Goal: Task Accomplishment & Management: Complete application form

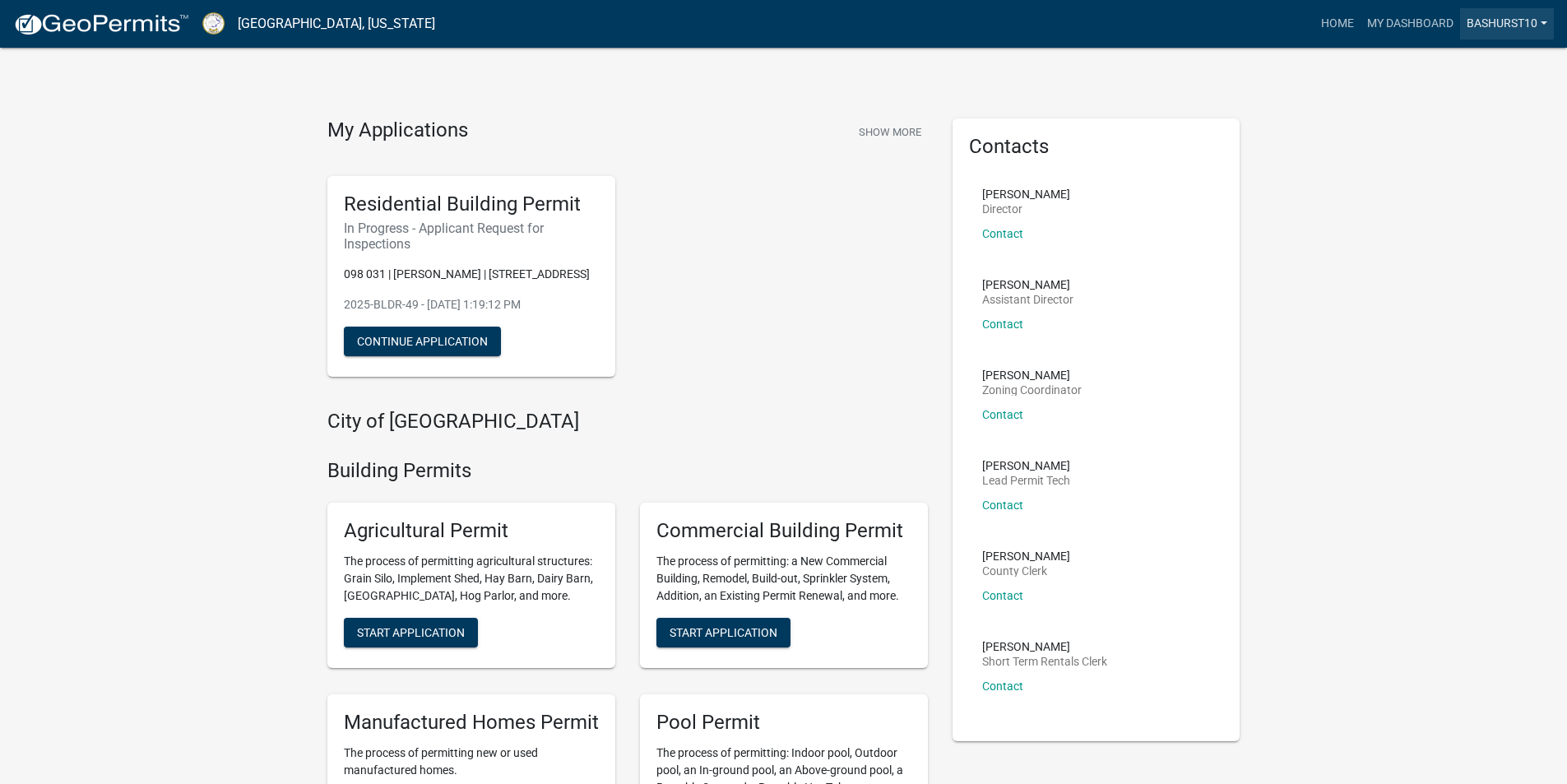
click at [1481, 22] on link "BASHURST10" at bounding box center [1507, 23] width 94 height 31
click at [1444, 70] on link "Account" at bounding box center [1487, 67] width 131 height 39
click at [1387, 24] on link "My Dashboard" at bounding box center [1410, 23] width 99 height 31
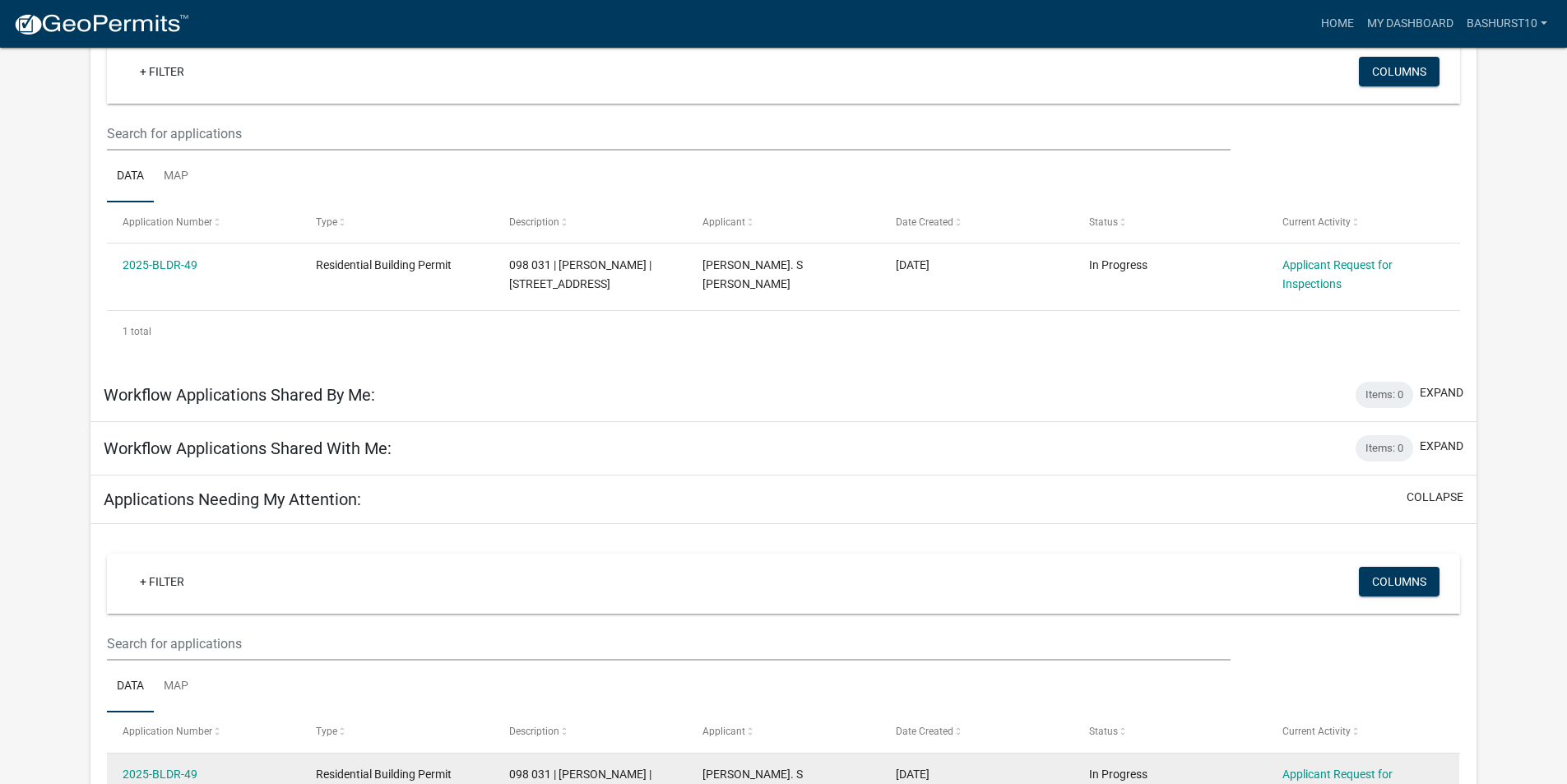
scroll to position [82, 0]
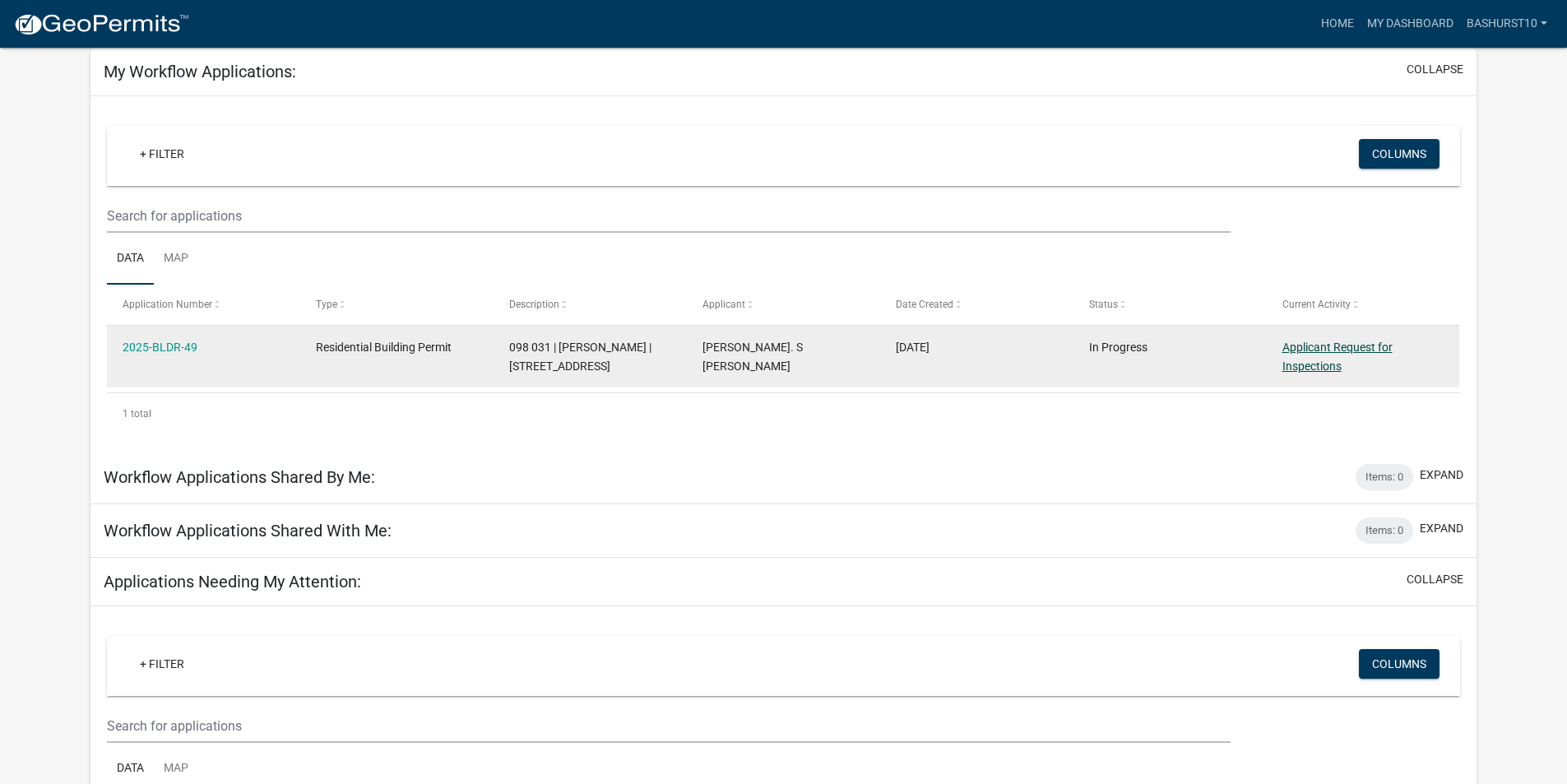
click at [1320, 348] on link "Applicant Request for Inspections" at bounding box center [1337, 356] width 110 height 32
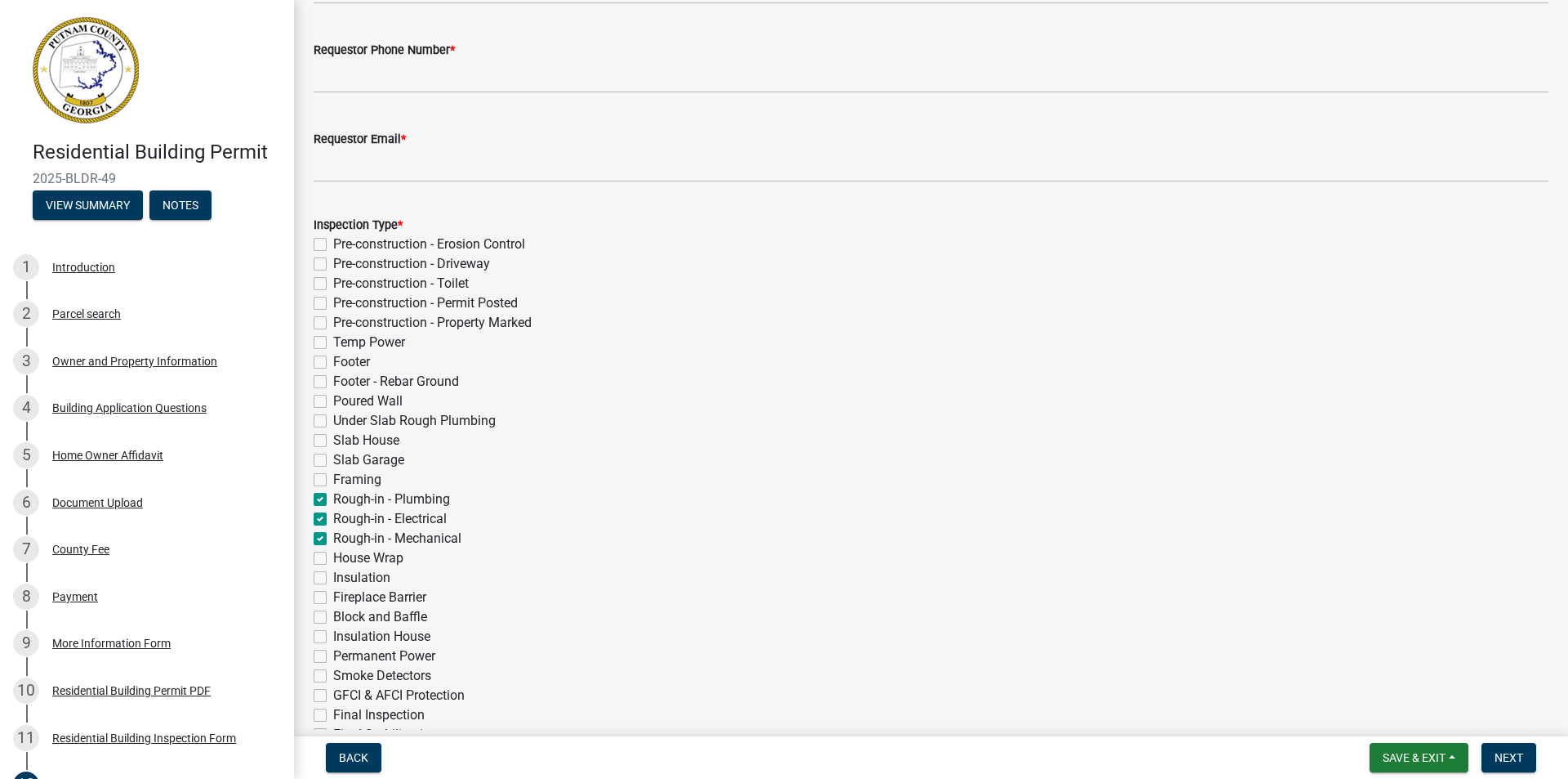
scroll to position [245, 0]
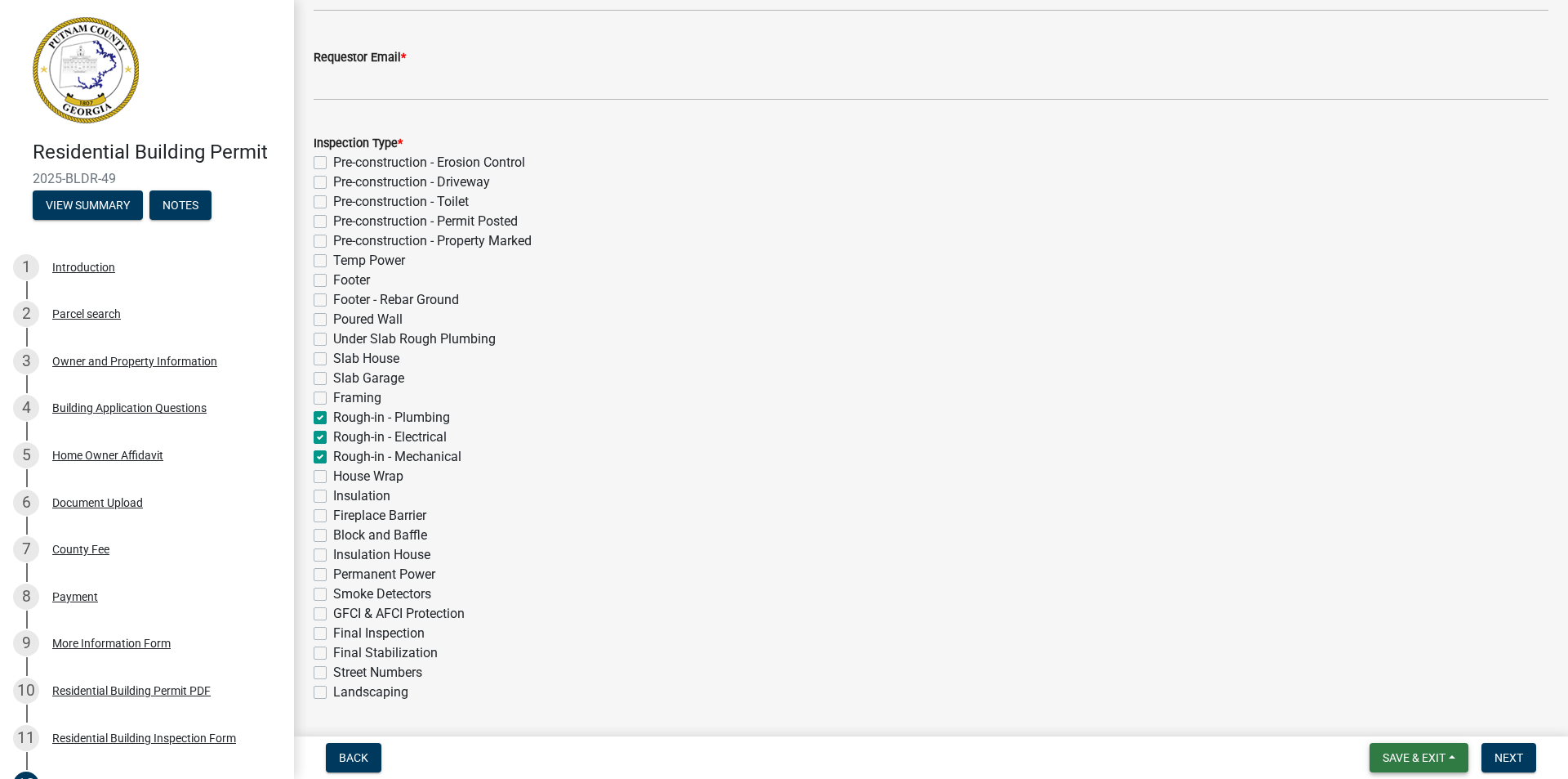
click at [1411, 759] on span "Save & Exit" at bounding box center [1414, 757] width 63 height 13
click at [1391, 713] on button "Save & Exit" at bounding box center [1403, 715] width 130 height 39
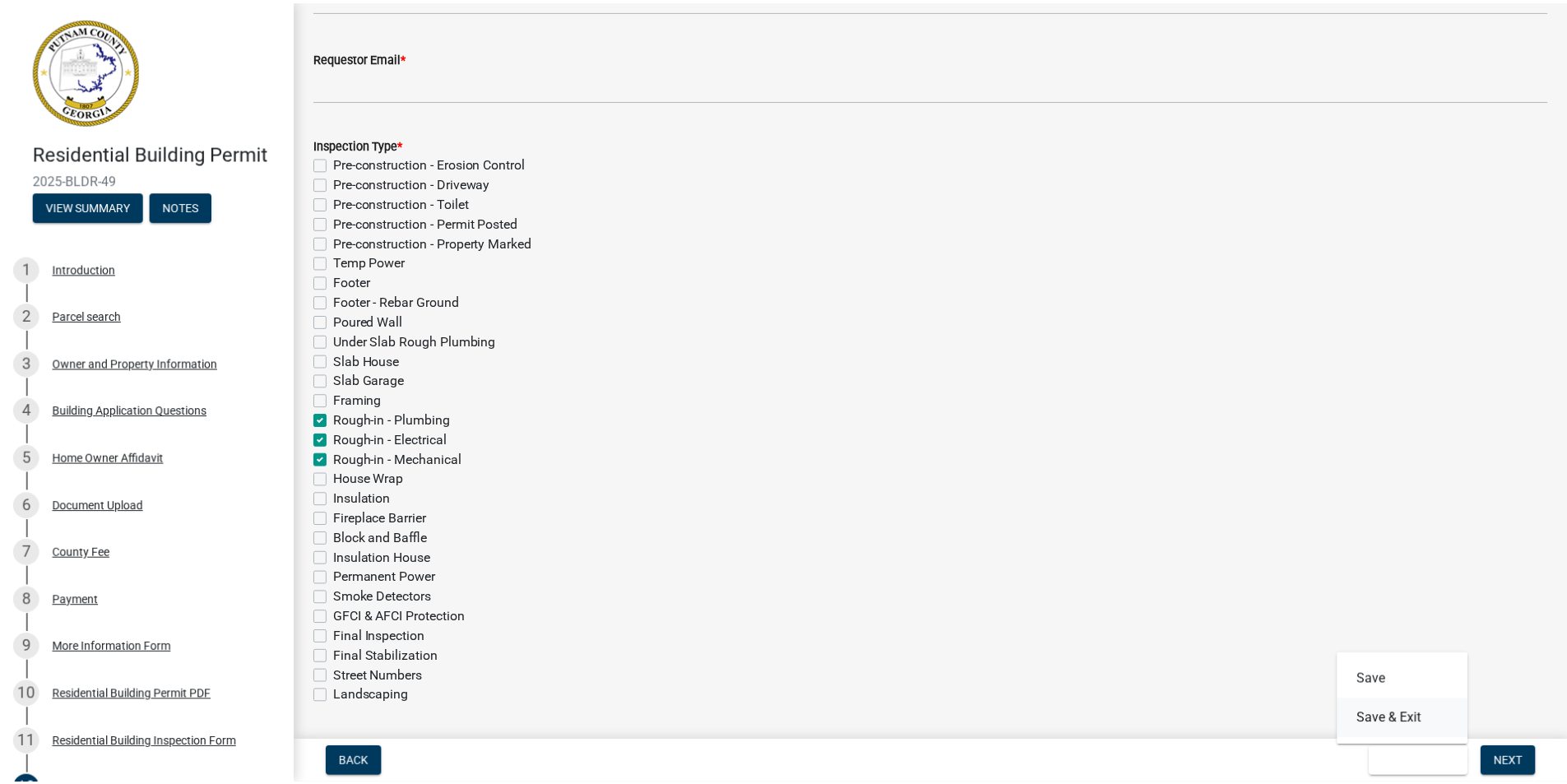
scroll to position [0, 0]
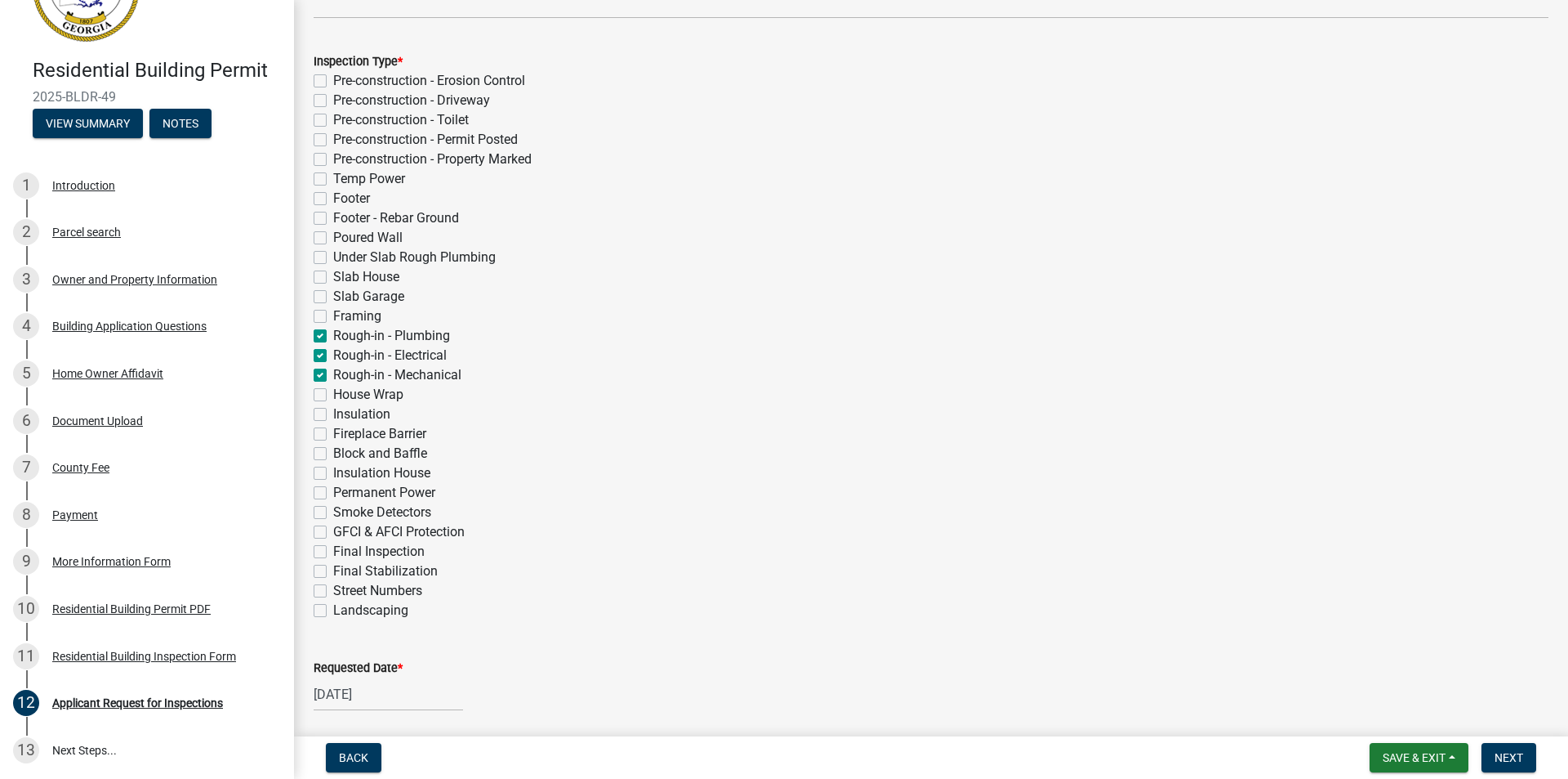
scroll to position [491, 0]
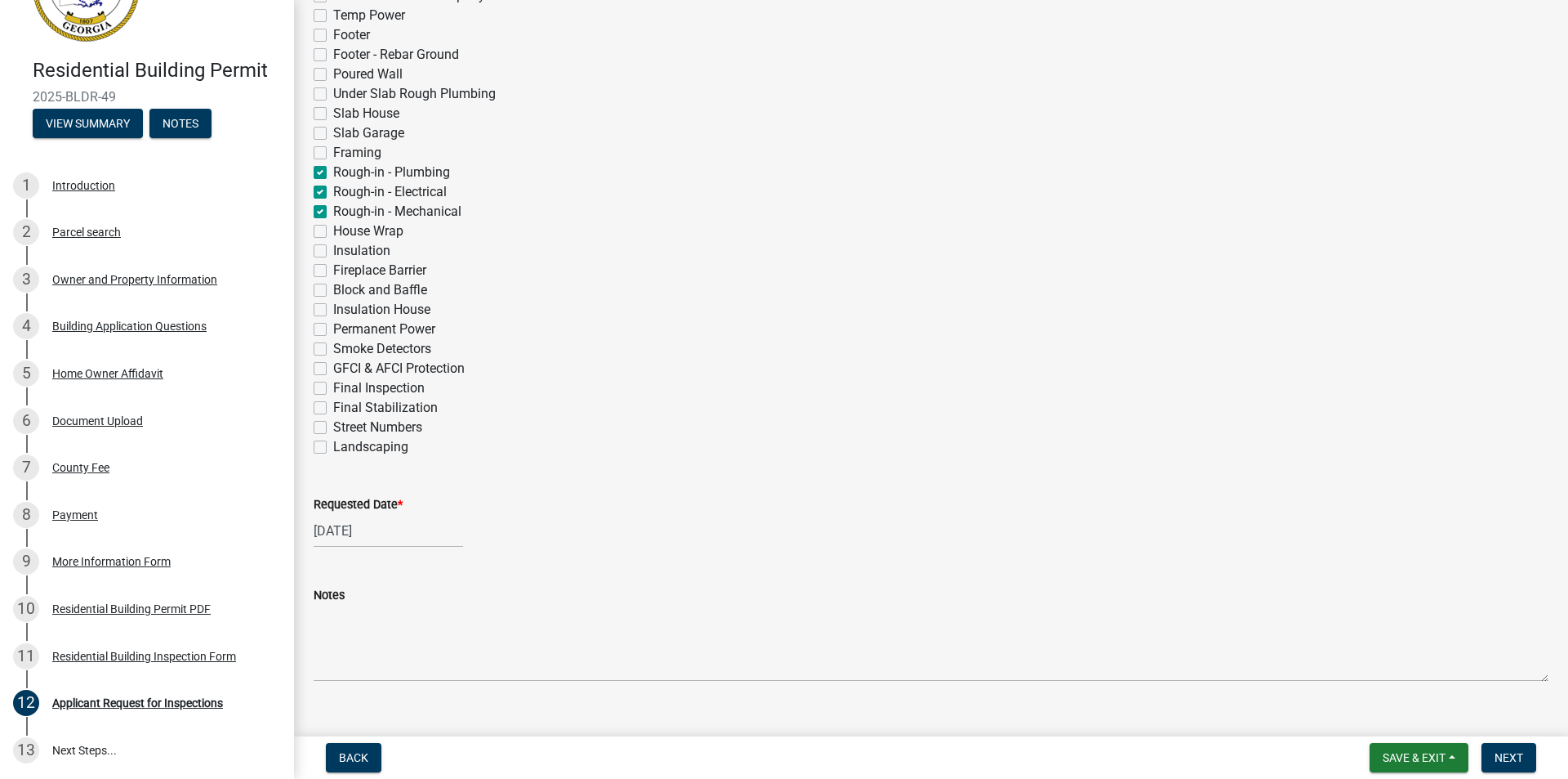
select select "9"
select select "2025"
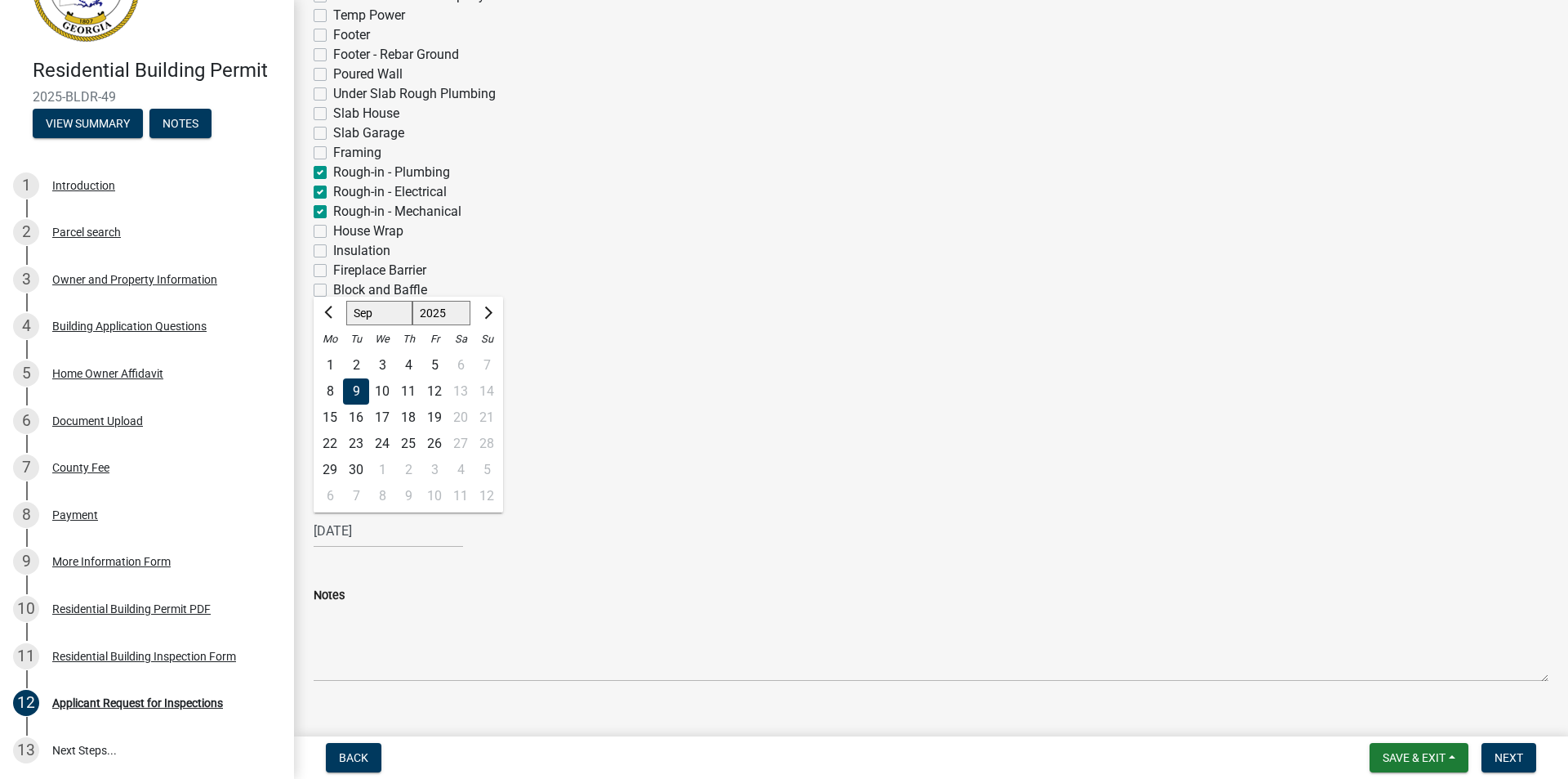
click at [407, 534] on div "09/09/2025 Jan Feb Mar Apr May Jun Jul Aug Sep Oct Nov Dec 1525 1526 1527 1528 …" at bounding box center [388, 531] width 150 height 34
click at [386, 391] on div "10" at bounding box center [381, 390] width 26 height 26
type input "09/10/2025"
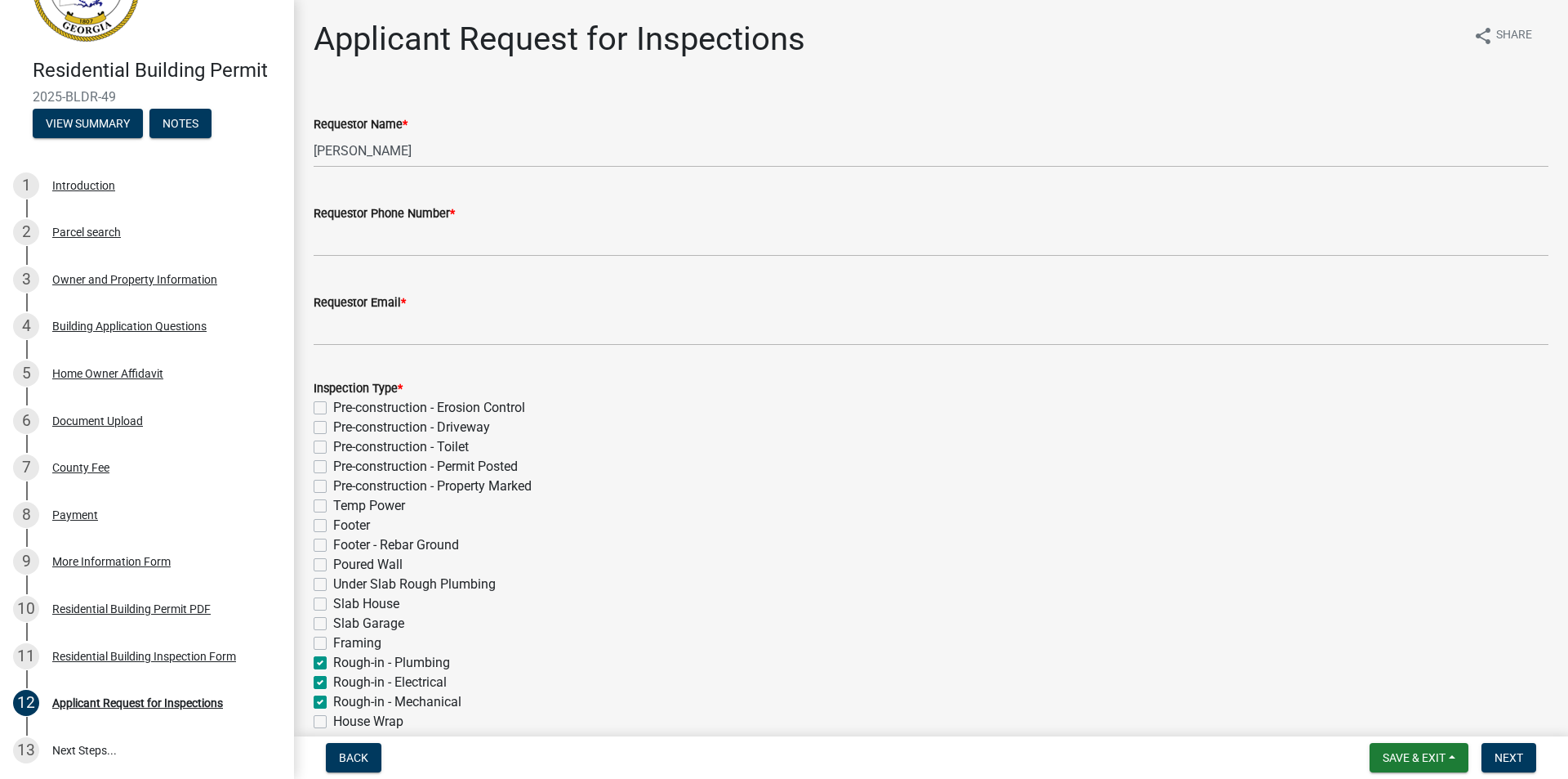
scroll to position [245, 0]
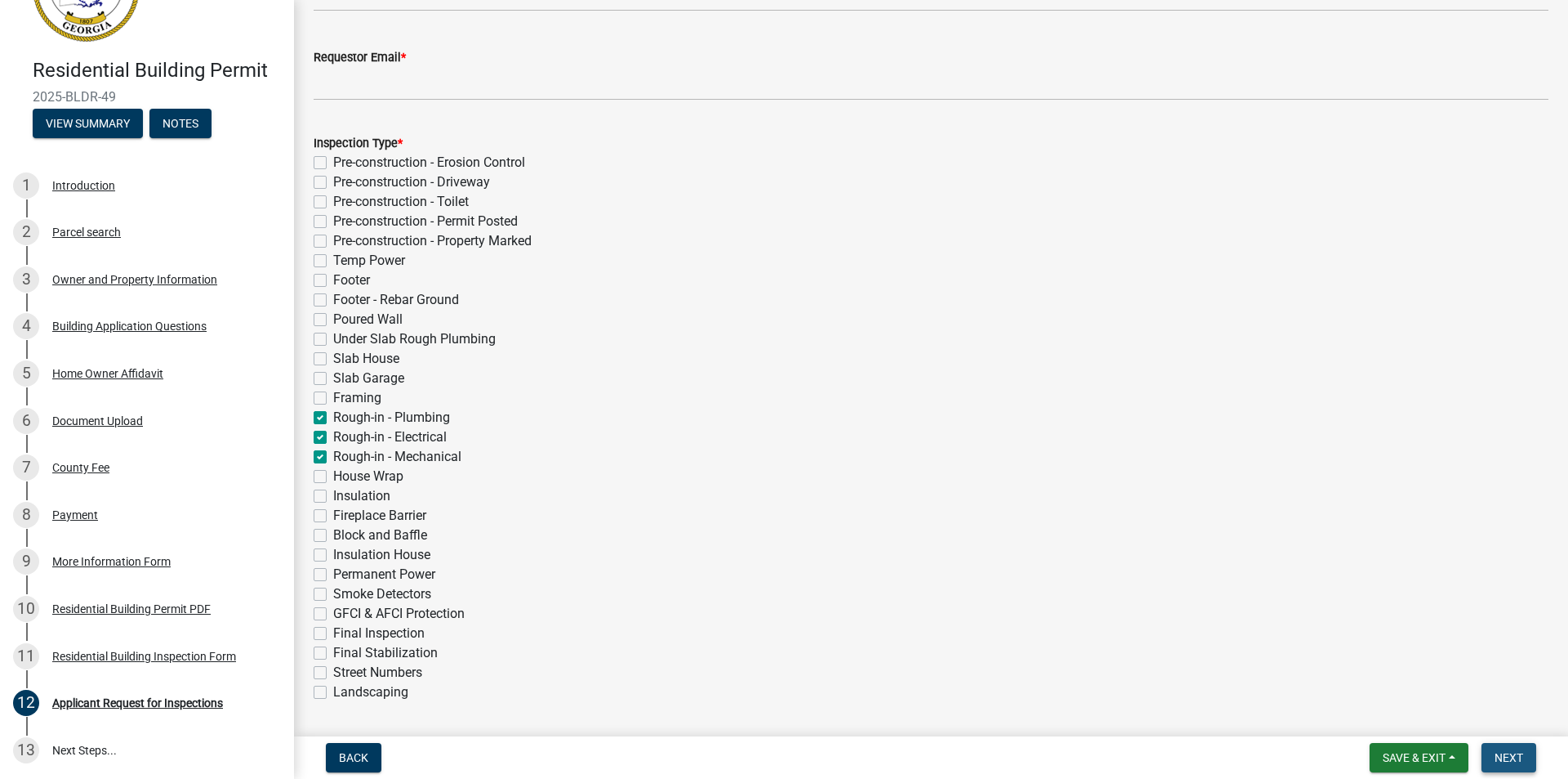
click at [1509, 759] on span "Next" at bounding box center [1509, 757] width 28 height 13
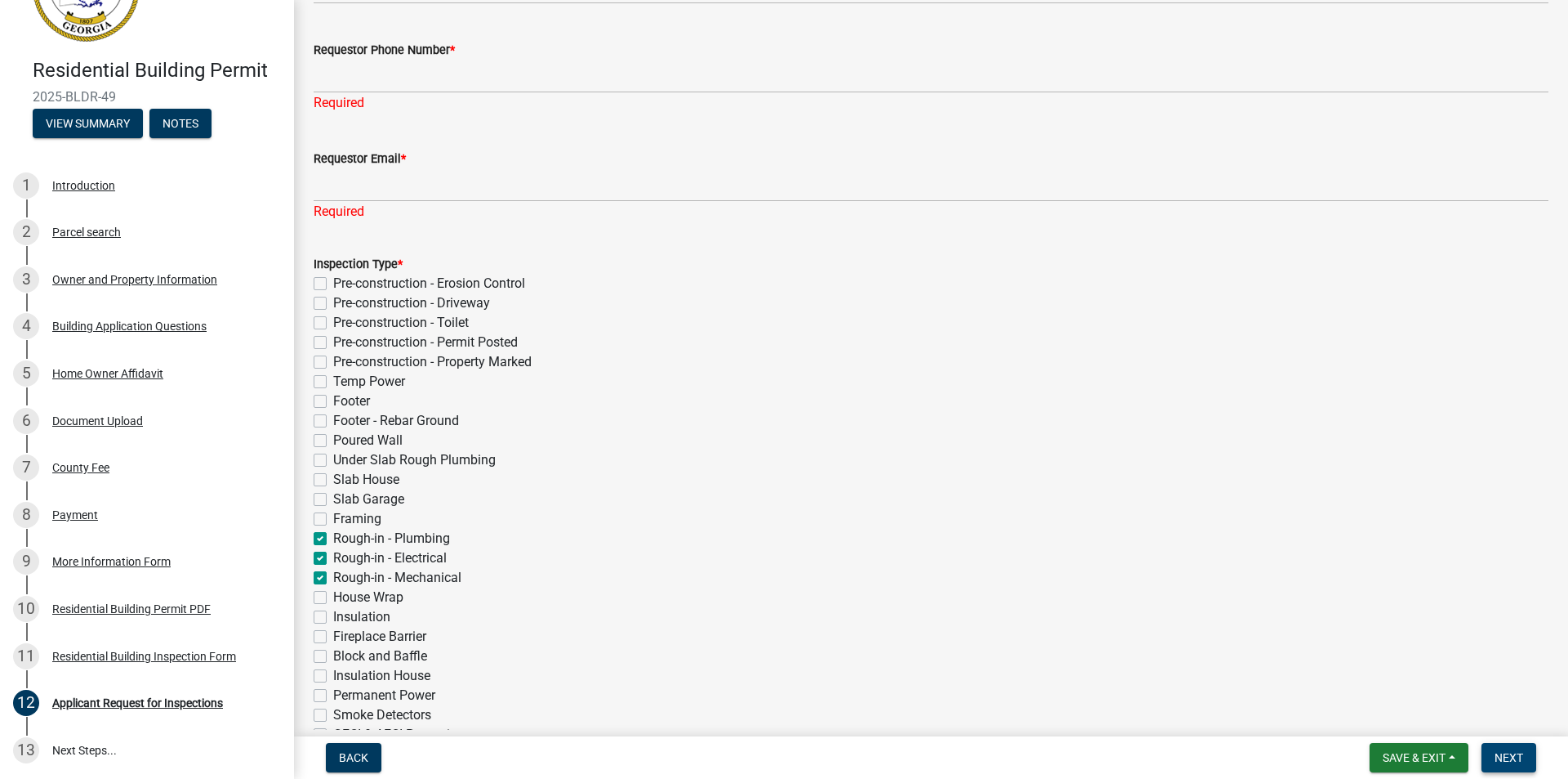
scroll to position [0, 0]
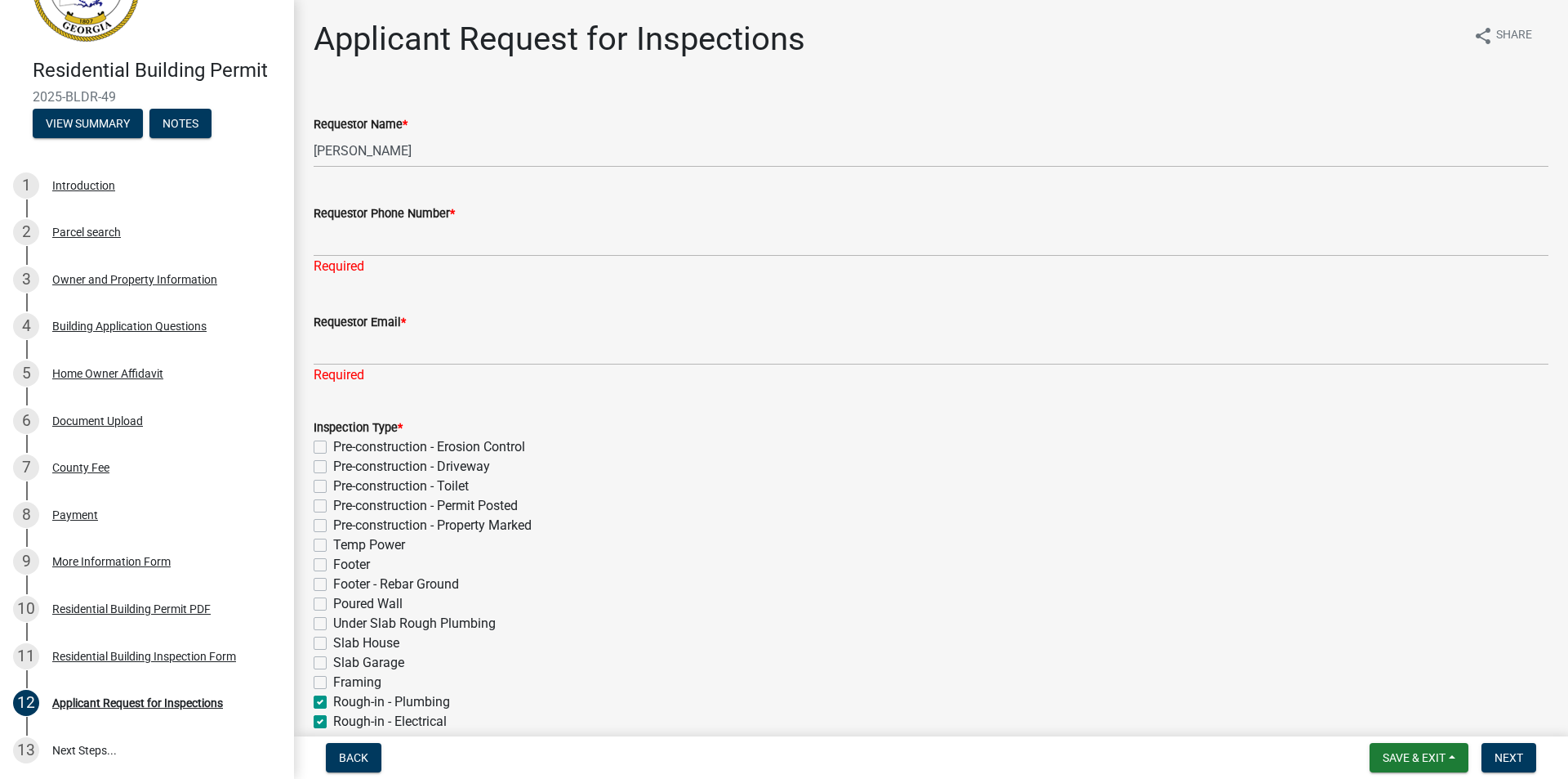
click at [490, 209] on div "Requestor Phone Number *" at bounding box center [931, 213] width 1235 height 20
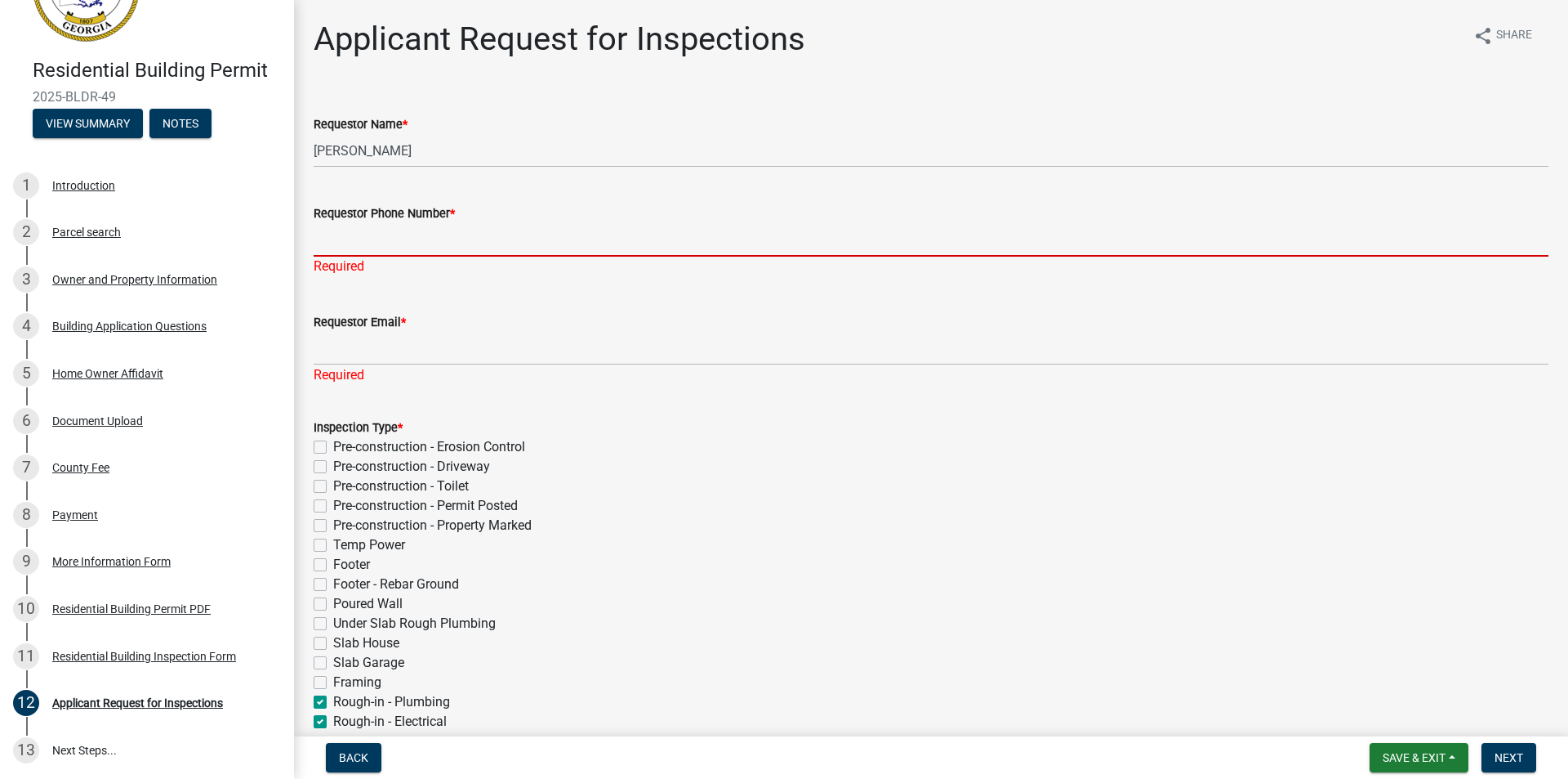
click at [435, 240] on input "Requestor Phone Number *" at bounding box center [931, 240] width 1235 height 34
type input "7064840496"
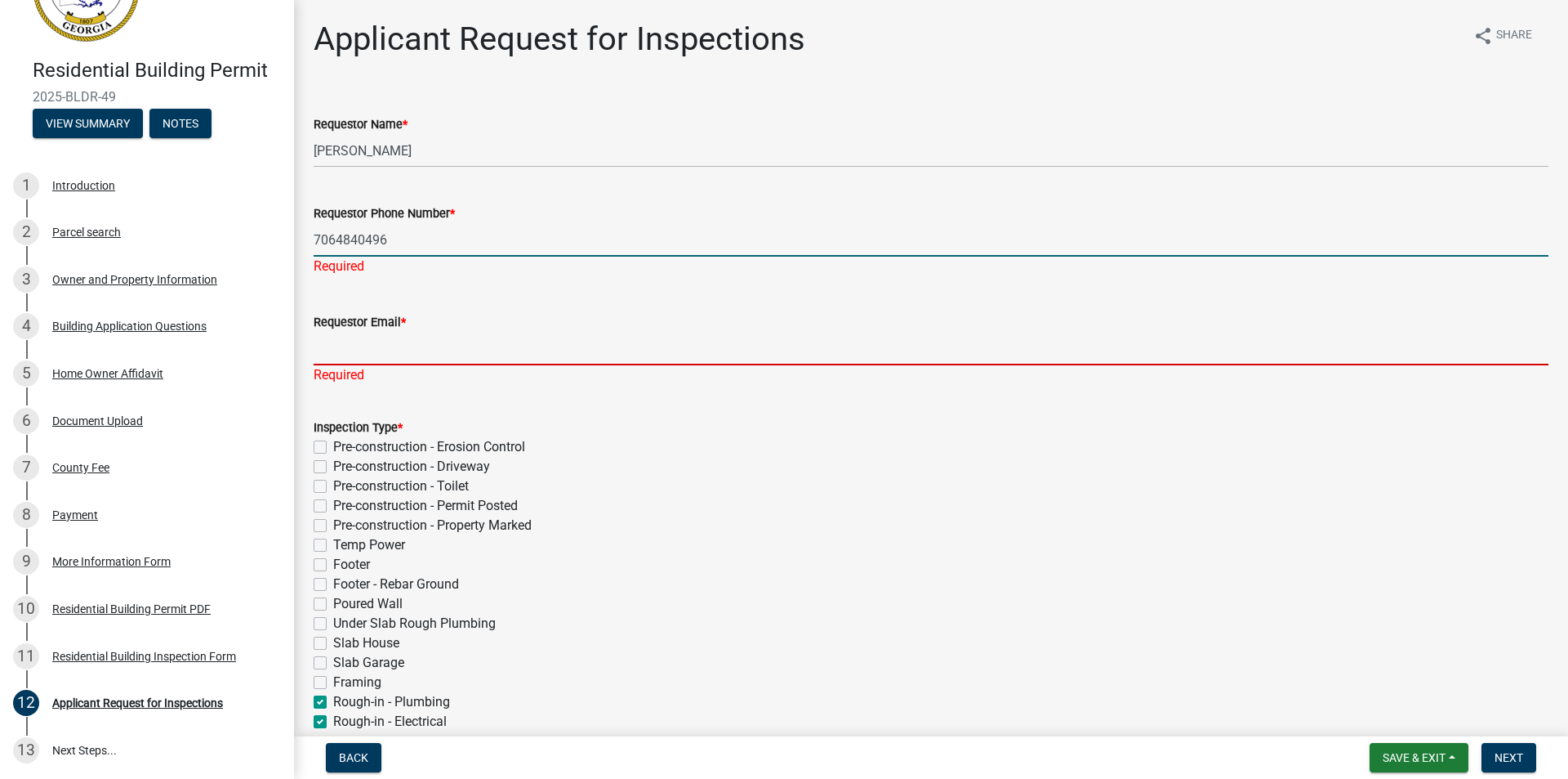
type input "lor@lakeoconeerental.net"
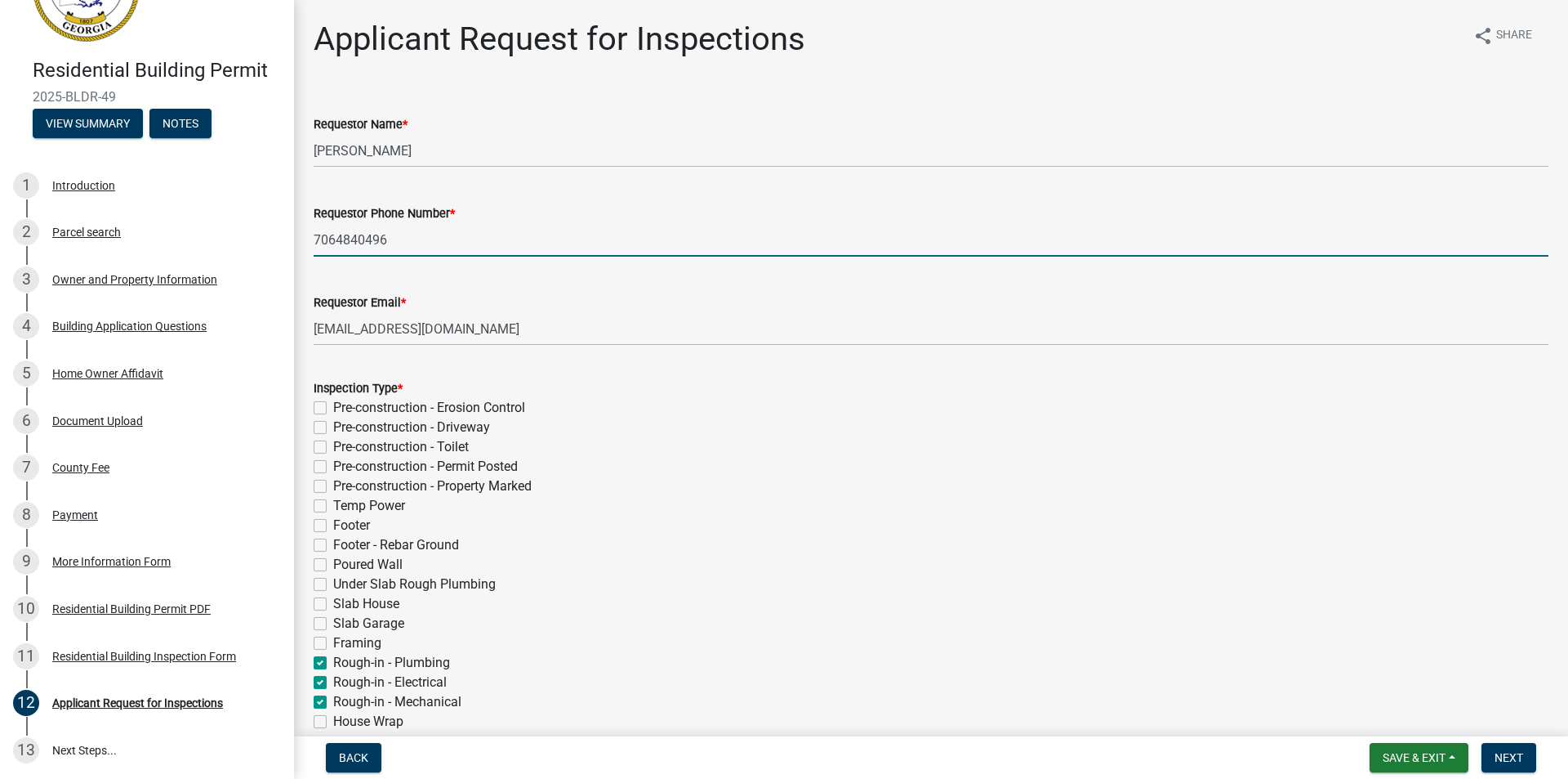
click at [475, 242] on input "7064840496" at bounding box center [931, 240] width 1235 height 34
click at [468, 124] on div "Requestor Name *" at bounding box center [931, 124] width 1235 height 20
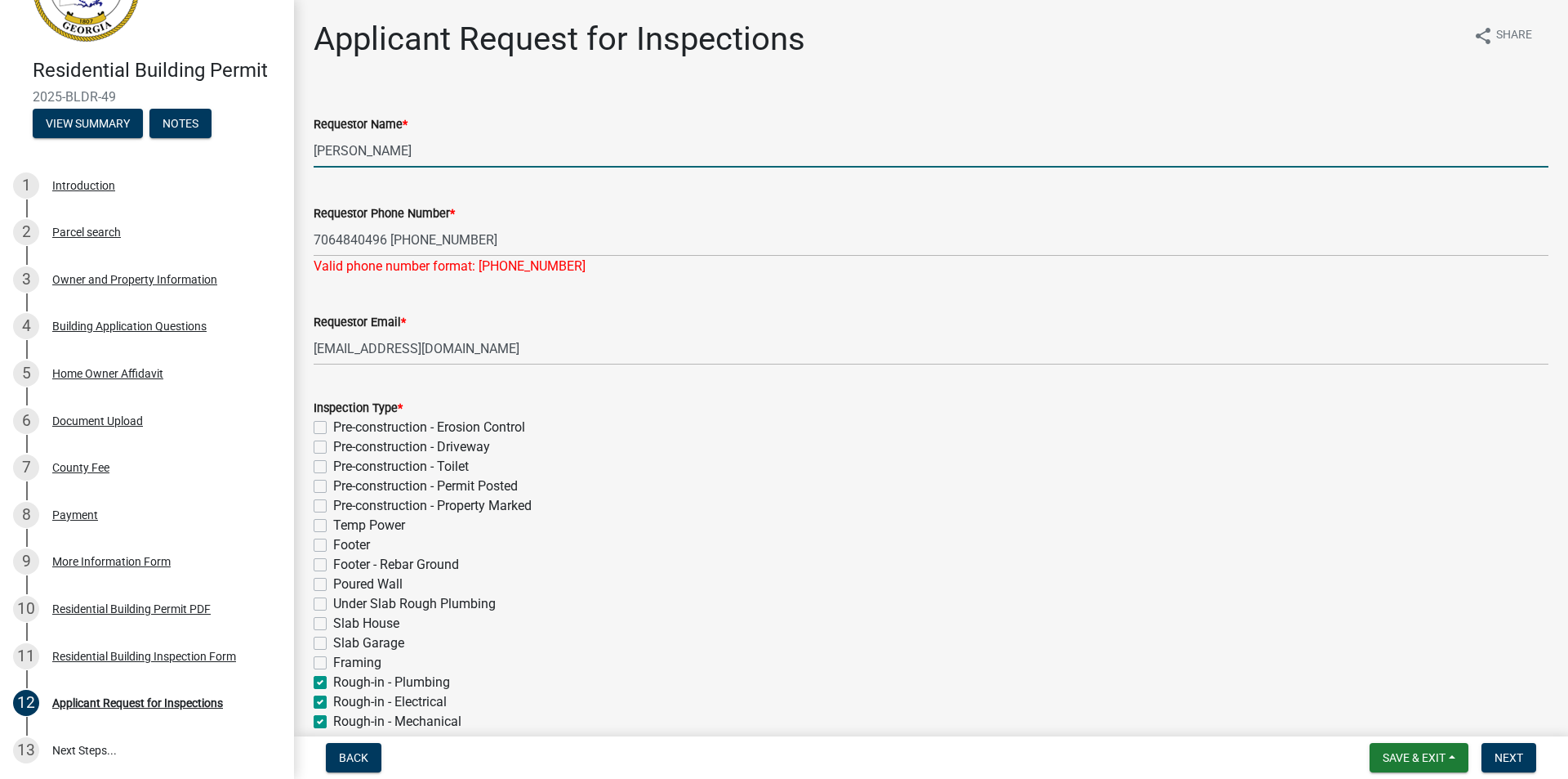
click at [460, 145] on input "Cedrick Moreland" at bounding box center [931, 151] width 1235 height 34
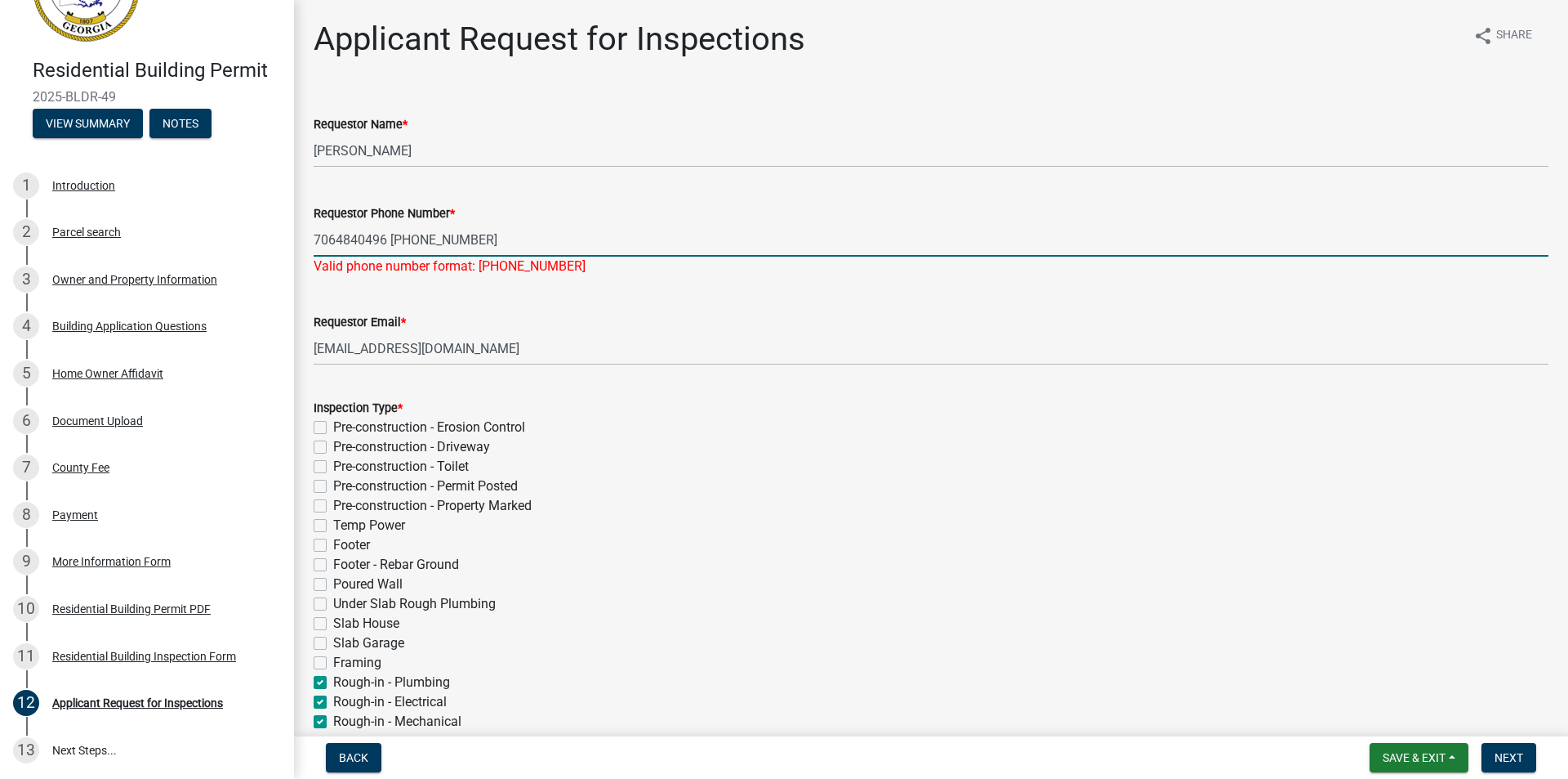
click at [318, 240] on input "7064840496 478-288-3450" at bounding box center [931, 240] width 1235 height 34
click at [314, 239] on input "7064840496 478-288-3450" at bounding box center [931, 240] width 1235 height 34
type input "706-484-0496 478-288-3450"
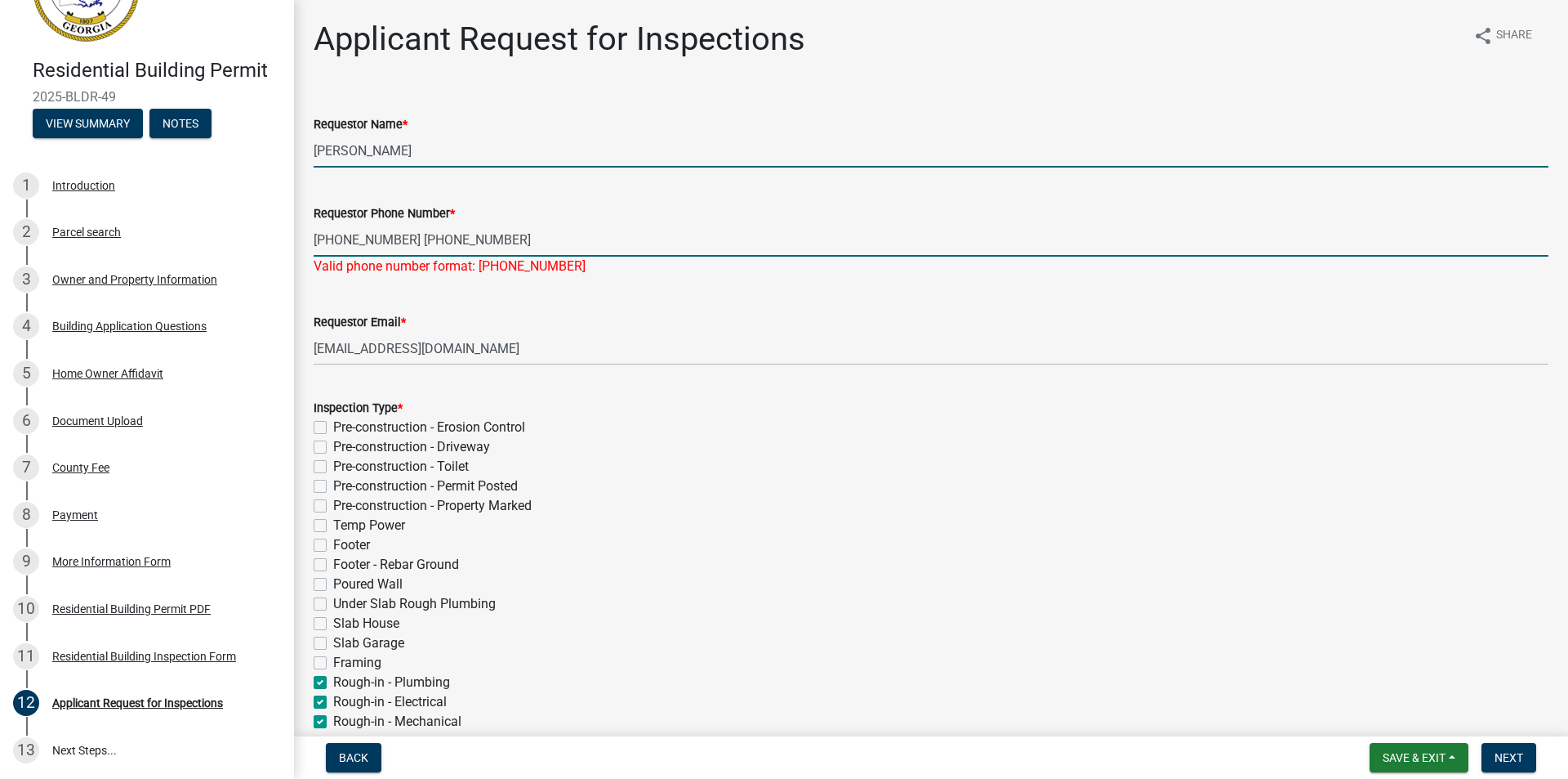
click at [463, 156] on input "Cedrick Moreland" at bounding box center [931, 151] width 1235 height 34
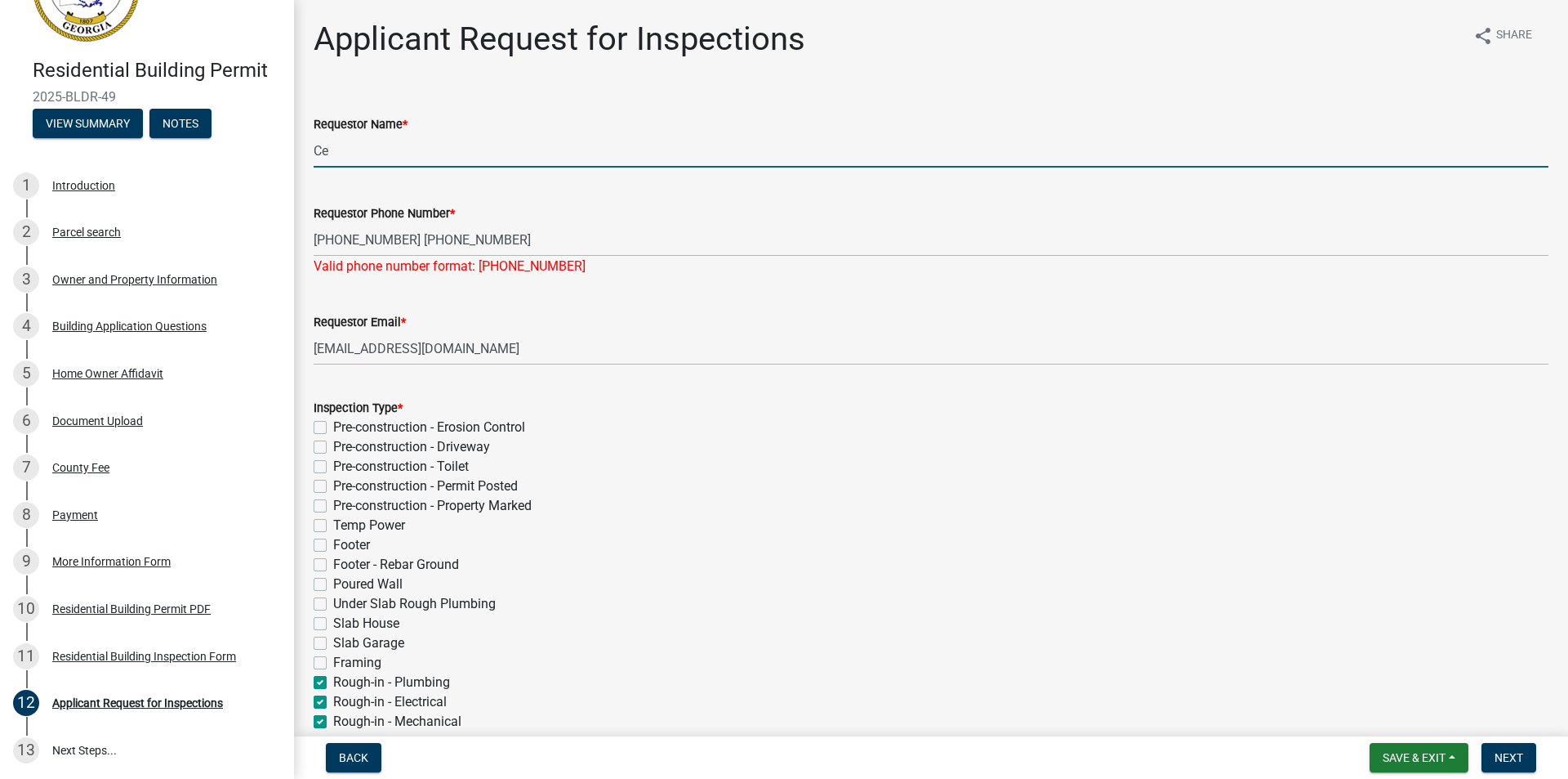
type input "C"
type input "BRAD ASHURST"
click at [1425, 755] on span "Save & Exit" at bounding box center [1414, 757] width 63 height 13
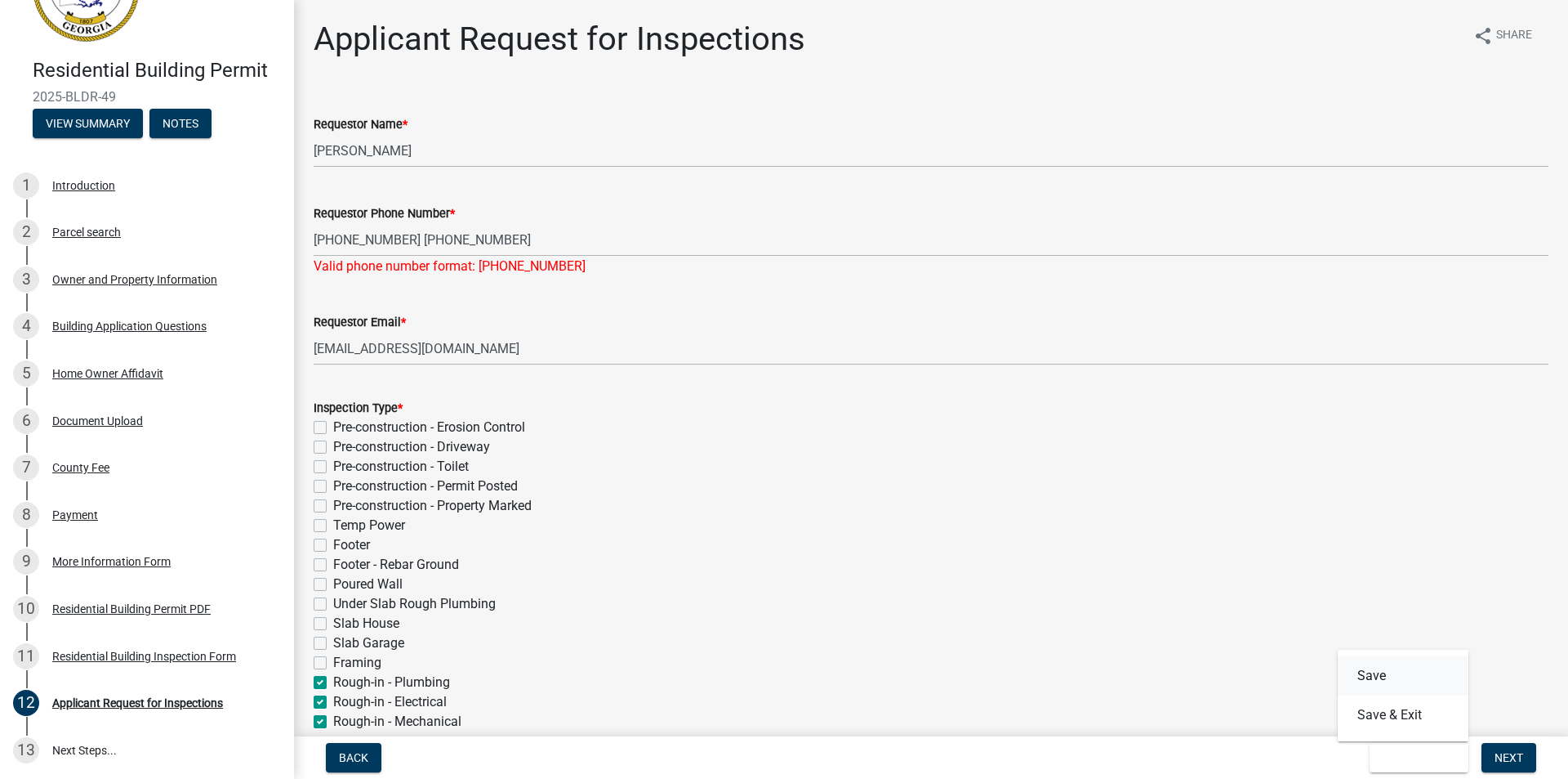
click at [1380, 681] on button "Save" at bounding box center [1403, 676] width 130 height 39
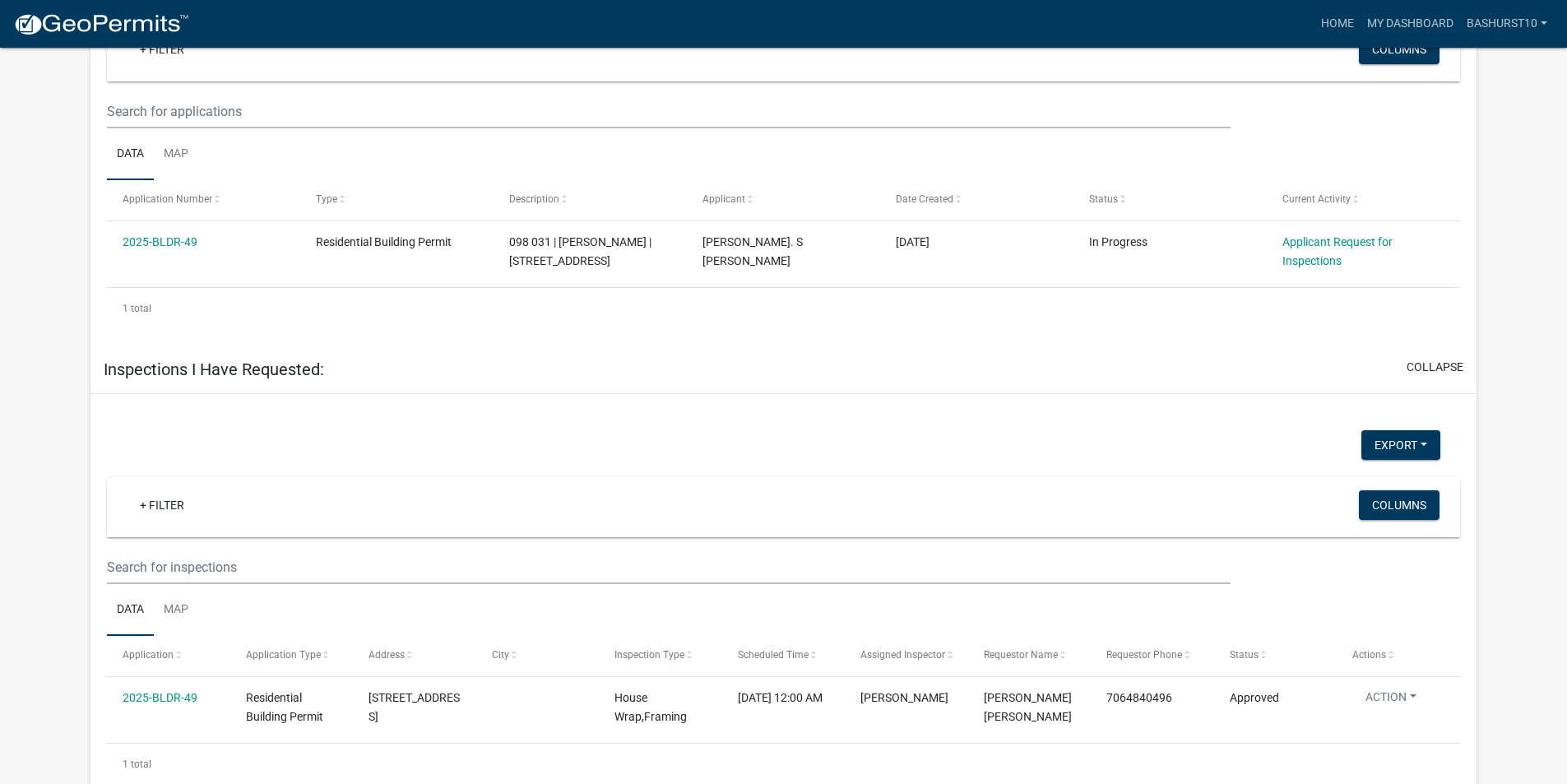
scroll to position [731, 0]
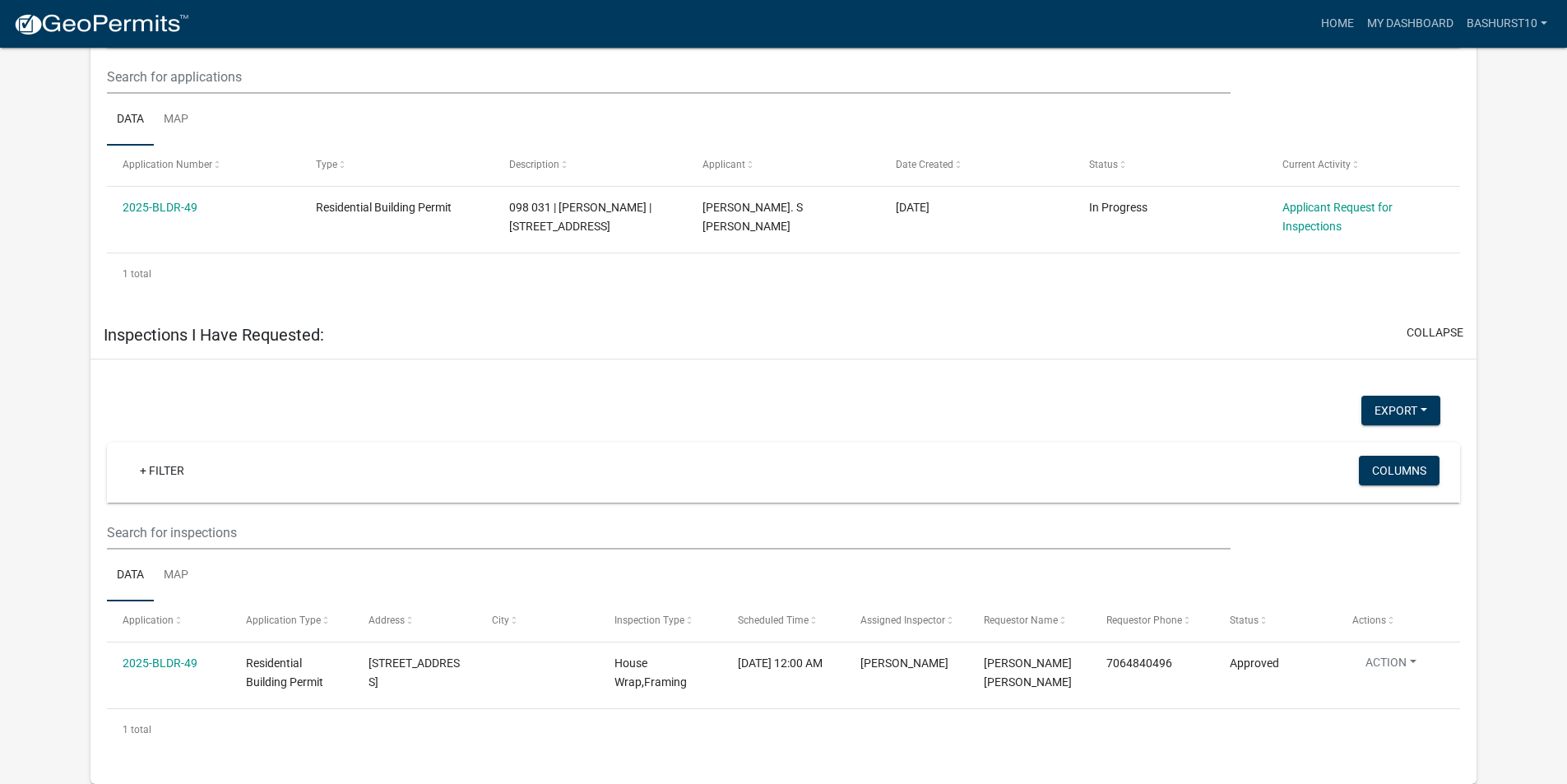
click at [428, 431] on div "Export Excel Format (.xlsx) CSV Format (.csv) + Filter Columns Data Map Applica…" at bounding box center [784, 581] width 1353 height 371
click at [1412, 405] on button "Export" at bounding box center [1401, 410] width 79 height 29
click at [1310, 397] on div "Export Excel Format (.xlsx) CSV Format (.csv)" at bounding box center [774, 413] width 1359 height 34
click at [1400, 471] on button "Columns" at bounding box center [1399, 470] width 80 height 29
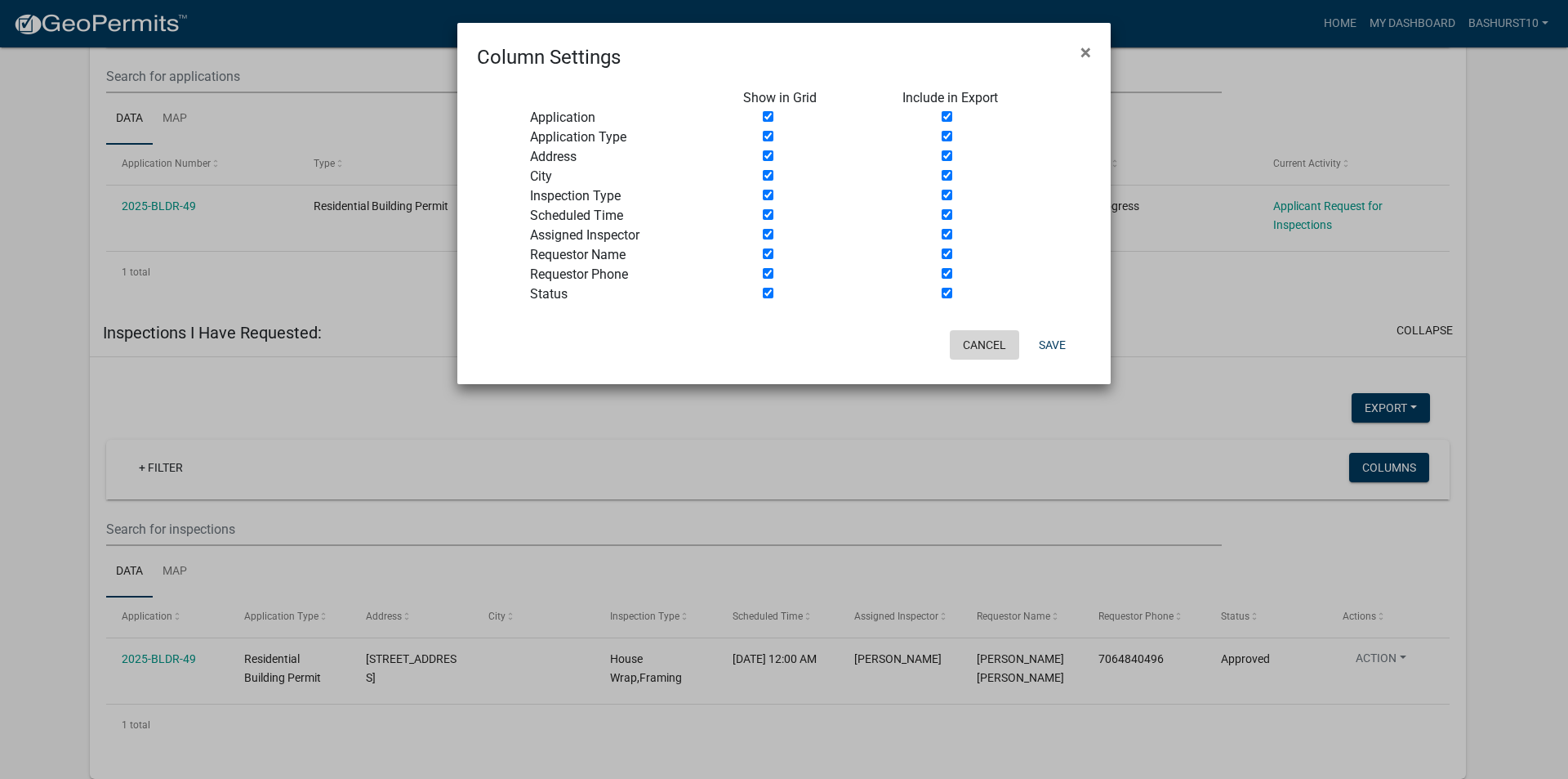
click at [993, 347] on button "Cancel" at bounding box center [984, 344] width 69 height 29
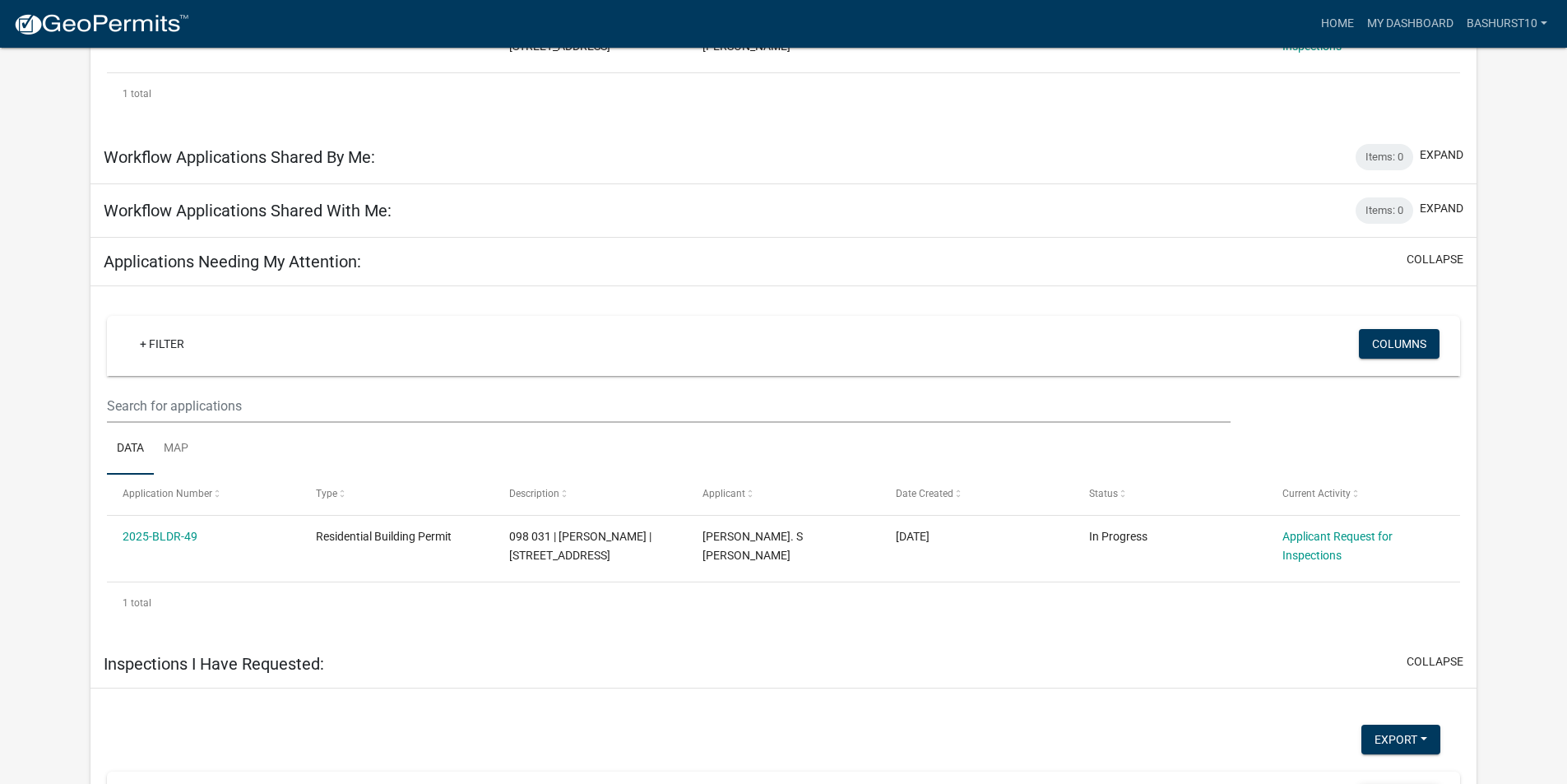
scroll to position [0, 0]
